Goal: Task Accomplishment & Management: Complete application form

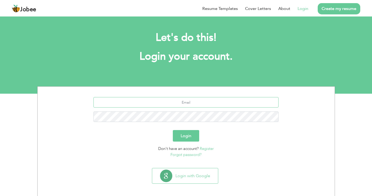
click at [178, 101] on input "text" at bounding box center [186, 102] width 185 height 10
click at [168, 99] on input "text" at bounding box center [186, 102] width 185 height 10
click at [181, 103] on input "text" at bounding box center [186, 102] width 185 height 10
paste input "[EMAIL_ADDRESS][DOMAIN_NAME]"
type input "[EMAIL_ADDRESS][DOMAIN_NAME]"
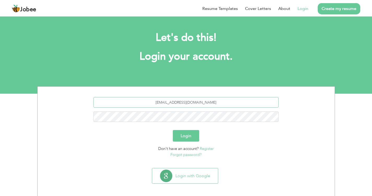
click at [178, 103] on input "[EMAIL_ADDRESS][DOMAIN_NAME]" at bounding box center [186, 102] width 185 height 10
click at [185, 141] on button "Login" at bounding box center [186, 135] width 26 height 11
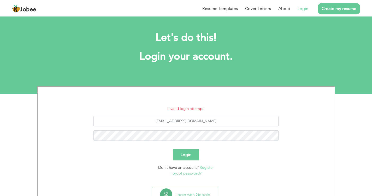
click at [208, 166] on link "Register" at bounding box center [207, 167] width 14 height 5
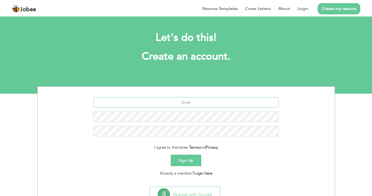
click at [187, 105] on input "text" at bounding box center [186, 102] width 185 height 10
paste input "[EMAIL_ADDRESS][DOMAIN_NAME]"
type input "[EMAIL_ADDRESS][DOMAIN_NAME]"
click at [184, 122] on div "[EMAIL_ADDRESS][DOMAIN_NAME]" at bounding box center [186, 118] width 289 height 43
click at [187, 162] on button "Sign Up" at bounding box center [186, 159] width 31 height 11
